Goal: Information Seeking & Learning: Learn about a topic

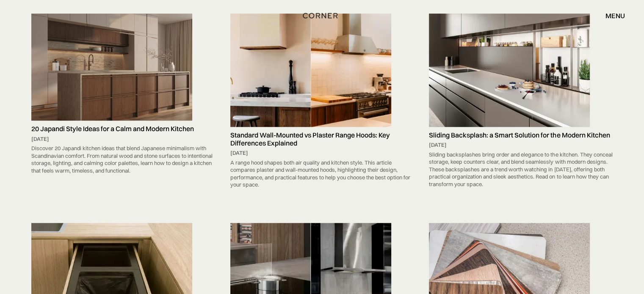
scroll to position [564, 0]
drag, startPoint x: 283, startPoint y: 27, endPoint x: 261, endPoint y: 69, distance: 47.7
drag, startPoint x: 136, startPoint y: 28, endPoint x: 113, endPoint y: 55, distance: 35.7
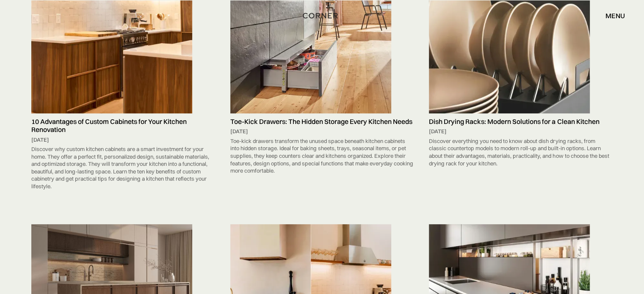
scroll to position [339, 0]
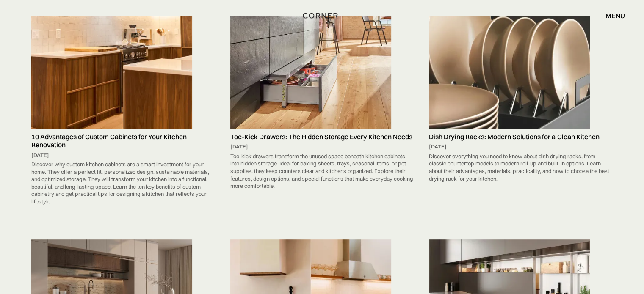
drag, startPoint x: 286, startPoint y: 31, endPoint x: 273, endPoint y: 51, distance: 24.0
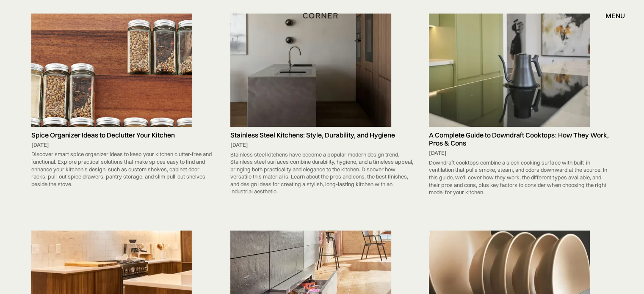
scroll to position [56, 0]
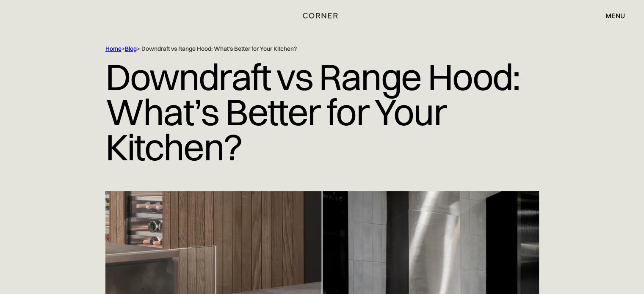
scroll to position [56, 0]
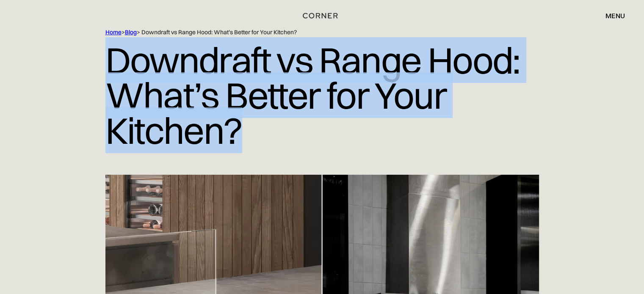
drag, startPoint x: 105, startPoint y: 40, endPoint x: 260, endPoint y: 107, distance: 168.7
click at [260, 107] on h1 "Downdraft vs Range Hood: What’s Better for Your Kitchen?" at bounding box center [321, 95] width 433 height 118
copy h1 "Downdraft vs Range Hood: What’s Better for Your Kitchen?"
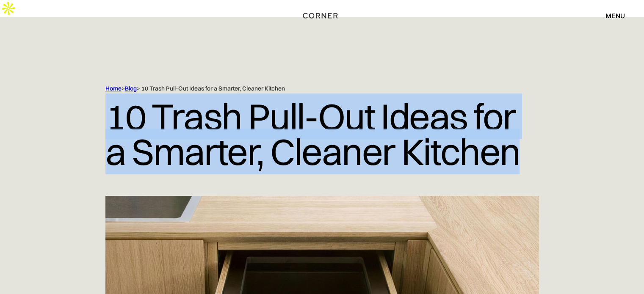
drag, startPoint x: 149, startPoint y: 104, endPoint x: 520, endPoint y: 150, distance: 374.4
click at [520, 150] on div "Home > Blog > 10 Trash Pull-Out Ideas for a Smarter, Cleaner Kitchen 10 Trash P…" at bounding box center [322, 140] width 542 height 111
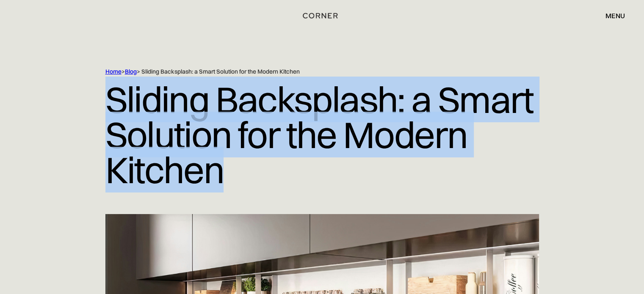
drag, startPoint x: 100, startPoint y: 94, endPoint x: 248, endPoint y: 173, distance: 167.2
click at [245, 173] on div "Home > Blog > Sliding Backsplash: a Smart Solution for the Modern Kitchen Slidi…" at bounding box center [322, 141] width 542 height 146
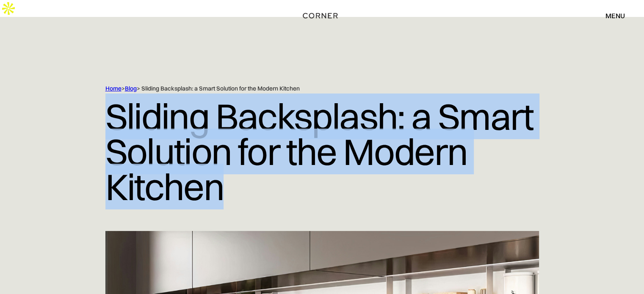
copy h1 "Sliding Backsplash: a Smart Solution for the Modern Kitchen"
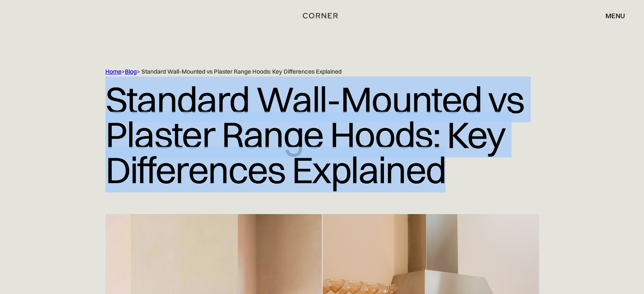
drag, startPoint x: 91, startPoint y: 99, endPoint x: 507, endPoint y: 165, distance: 421.2
click at [513, 167] on div "Home > Blog > Standard Wall-Mounted vs Plaster Range Hoods: Key Differences Exp…" at bounding box center [322, 141] width 542 height 146
copy h1 "Standard Wall-Mounted vs Plaster Range Hoods: Key Differences Explained"
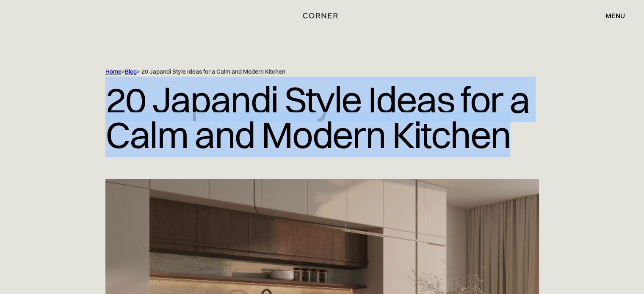
drag, startPoint x: 93, startPoint y: 102, endPoint x: 533, endPoint y: 130, distance: 440.9
click at [553, 138] on div "Home > Blog > 20 Japandi Style Ideas for a Calm and Modern Kitchen 20 Japandi S…" at bounding box center [322, 123] width 542 height 111
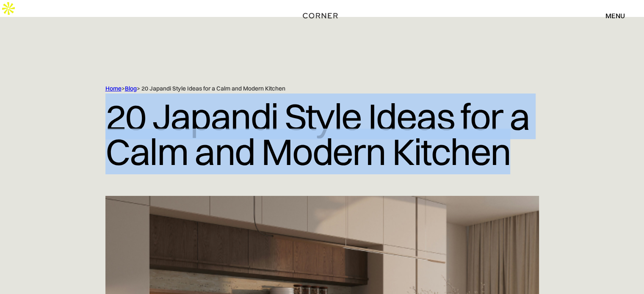
copy h1 "20 Japandi Style Ideas for a Calm and Modern Kitchen"
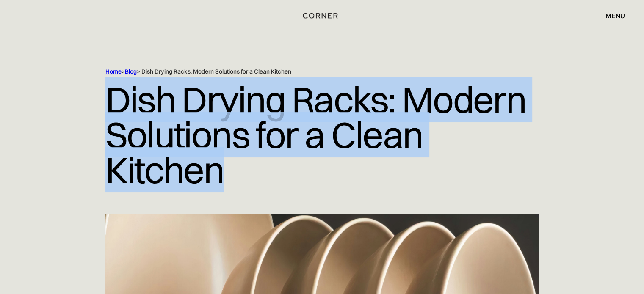
drag, startPoint x: 100, startPoint y: 92, endPoint x: 261, endPoint y: 169, distance: 178.3
click at [256, 172] on div "Home > Blog > Dish Drying Racks: Modern Solutions for a Clean Kitchen Dish Dryi…" at bounding box center [322, 141] width 542 height 146
copy h1 "Dish Drying Racks: Modern Solutions for a Clean Kitchen"
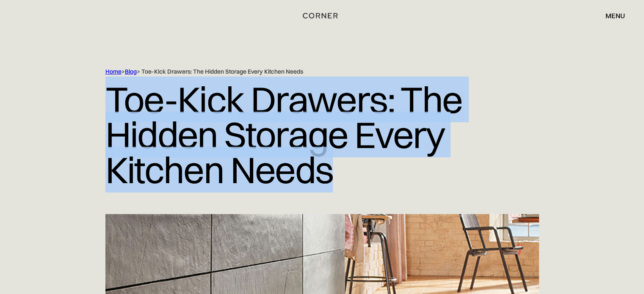
drag, startPoint x: 92, startPoint y: 106, endPoint x: 353, endPoint y: 184, distance: 272.4
click at [353, 184] on div "Home > Blog > Toe-Kick Drawers: The Hidden Storage Every Kitchen Needs Toe-Kick…" at bounding box center [322, 141] width 542 height 146
copy h1 "Toe-Kick Drawers: The Hidden Storage Every Kitchen Needs"
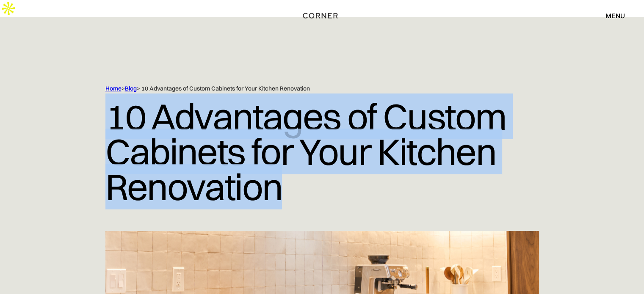
drag, startPoint x: 99, startPoint y: 91, endPoint x: 317, endPoint y: 176, distance: 233.7
click at [317, 176] on div "Home > Blog > 10 Advantages of Custom Cabinets for Your Kitchen Renovation 10 A…" at bounding box center [322, 158] width 542 height 146
copy h1 "10 Advantages of Custom Cabinets for Your Kitchen Renovation"
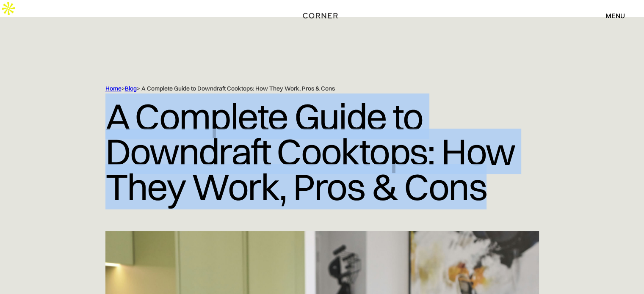
drag, startPoint x: 98, startPoint y: 104, endPoint x: 508, endPoint y: 172, distance: 415.7
click at [508, 172] on div "Home > Blog > A Complete Guide to Downdraft Cooktops: How They Work, Pros & Con…" at bounding box center [322, 158] width 542 height 146
copy h1 "A Complete Guide to Downdraft Cooktops: How They Work, Pros & Cons"
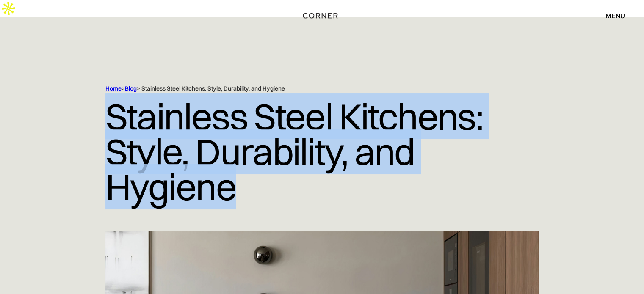
drag, startPoint x: 102, startPoint y: 94, endPoint x: 285, endPoint y: 169, distance: 197.9
click at [285, 169] on div "Home > Blog > Stainless Steel Kitchens: Style, Durability, and Hygiene Stainles…" at bounding box center [322, 158] width 542 height 146
copy h1 "Stainless Steel Kitchens: Style, Durability, and Hygiene"
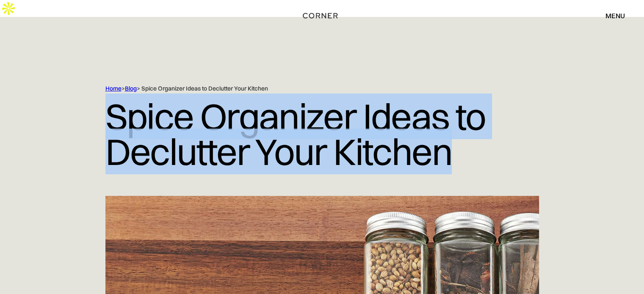
drag, startPoint x: 102, startPoint y: 89, endPoint x: 505, endPoint y: 139, distance: 405.5
click at [505, 139] on div "Home > Blog > Spice Organizer Ideas to Declutter Your Kitchen Spice Organizer I…" at bounding box center [322, 140] width 542 height 111
copy h1 "Spice Organizer Ideas to Declutter Your Kitchen"
